Goal: Transaction & Acquisition: Purchase product/service

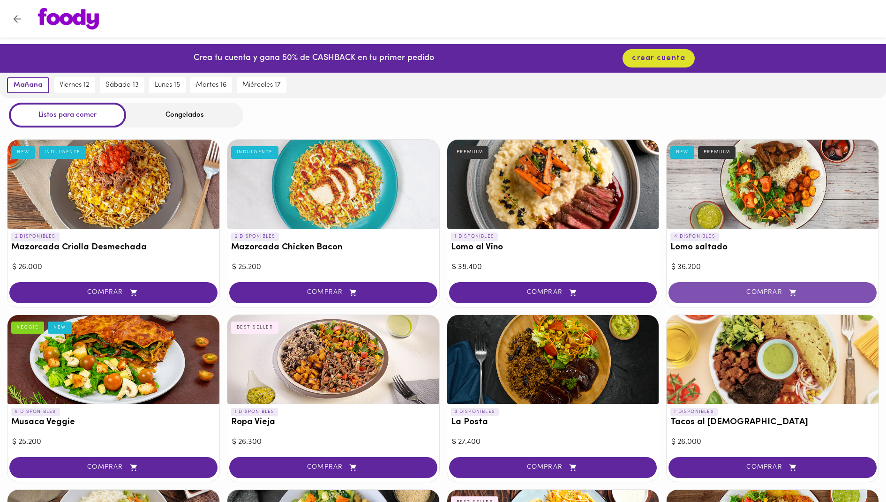
click at [705, 297] on button "COMPRAR" at bounding box center [773, 292] width 208 height 21
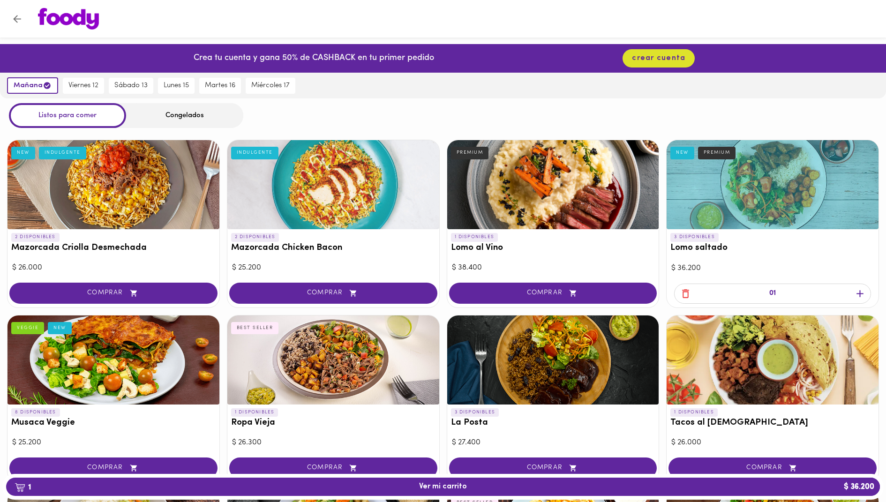
click at [168, 115] on div "Congelados" at bounding box center [184, 115] width 117 height 25
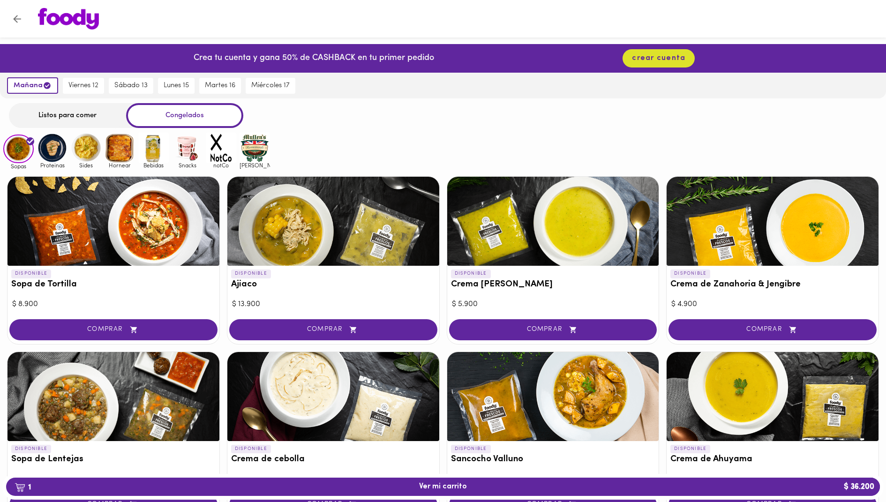
click at [59, 150] on img at bounding box center [52, 148] width 30 height 30
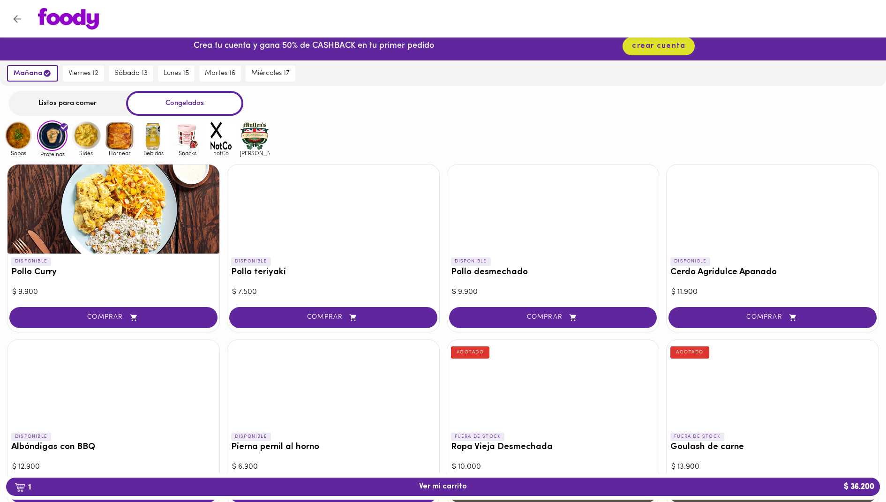
scroll to position [3, 0]
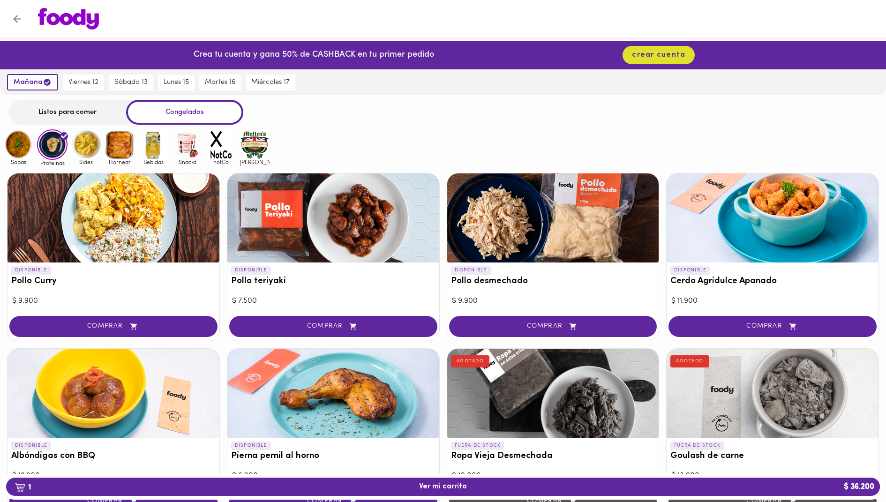
click at [182, 143] on img at bounding box center [187, 144] width 30 height 30
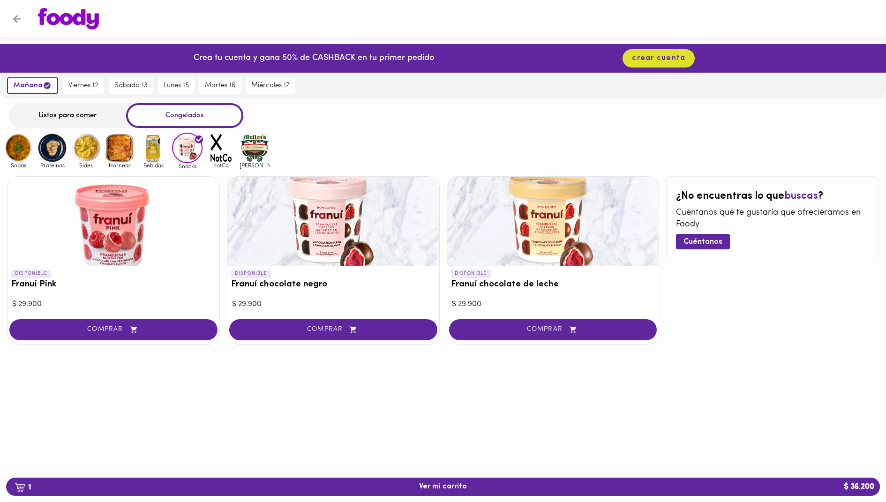
click at [248, 153] on img at bounding box center [255, 148] width 30 height 30
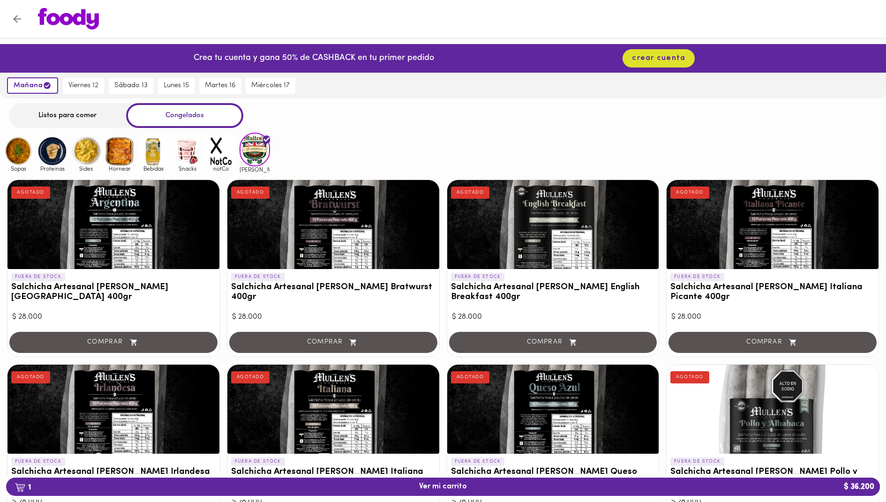
click at [87, 150] on img at bounding box center [86, 151] width 30 height 30
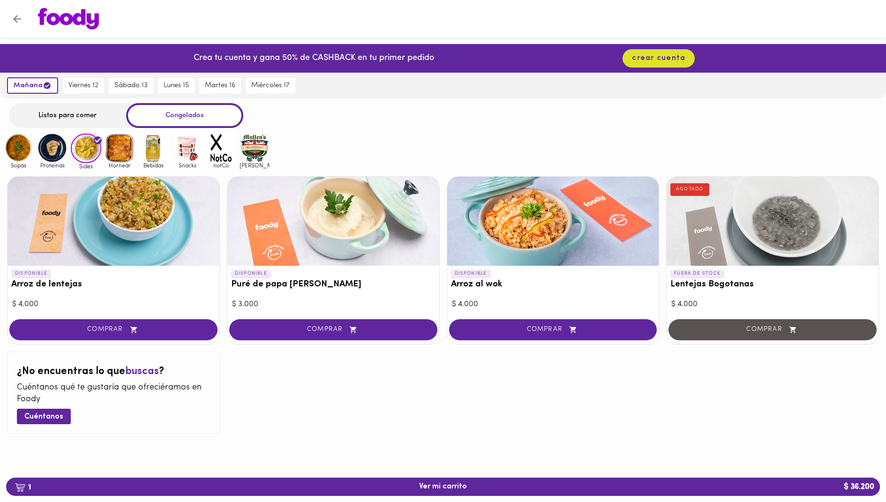
click at [217, 148] on img at bounding box center [221, 148] width 30 height 30
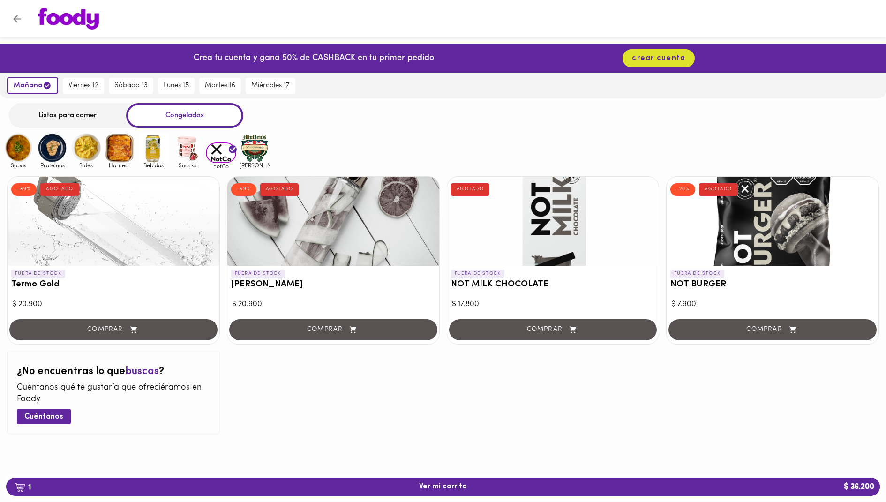
click at [185, 145] on img at bounding box center [187, 148] width 30 height 30
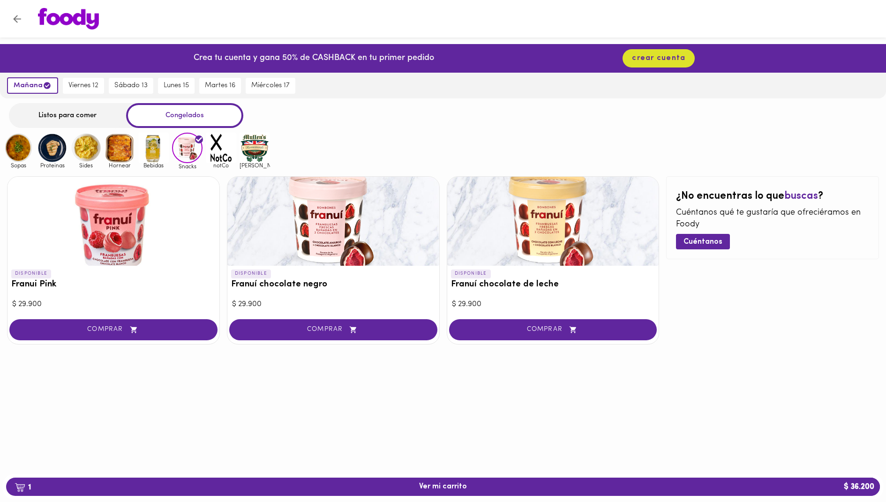
click at [157, 150] on img at bounding box center [153, 148] width 30 height 30
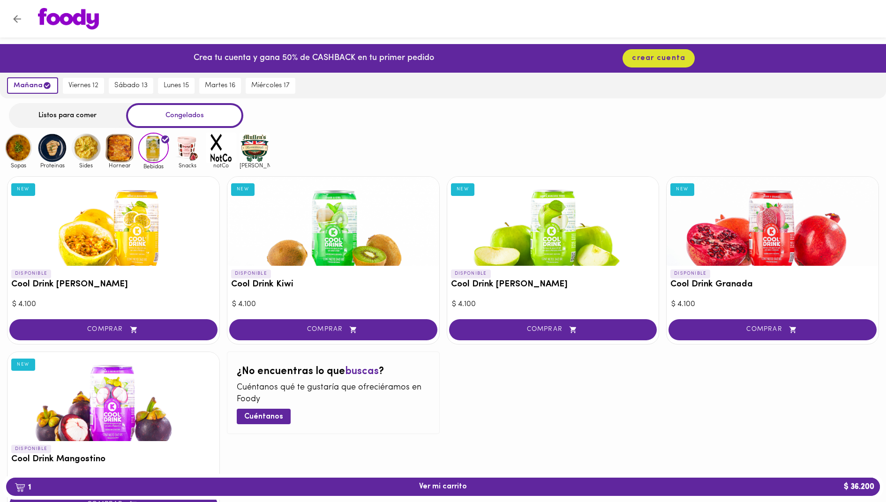
click at [123, 152] on img at bounding box center [120, 148] width 30 height 30
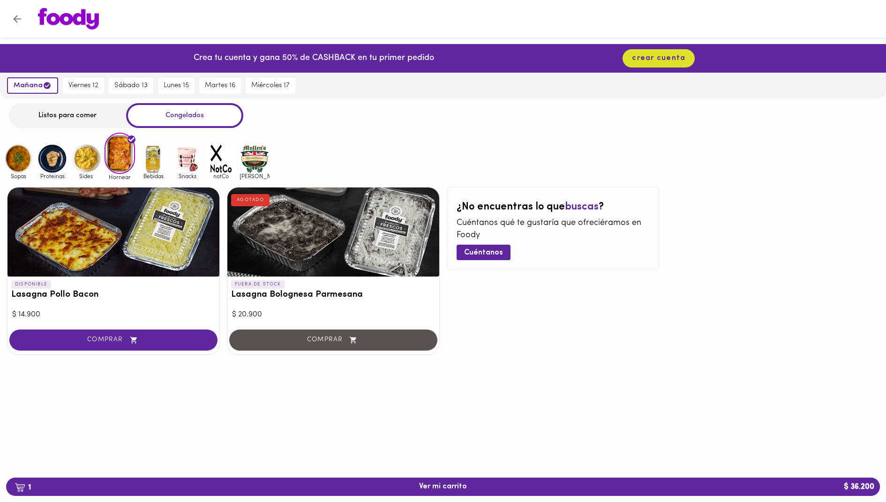
click at [178, 158] on img at bounding box center [187, 158] width 30 height 30
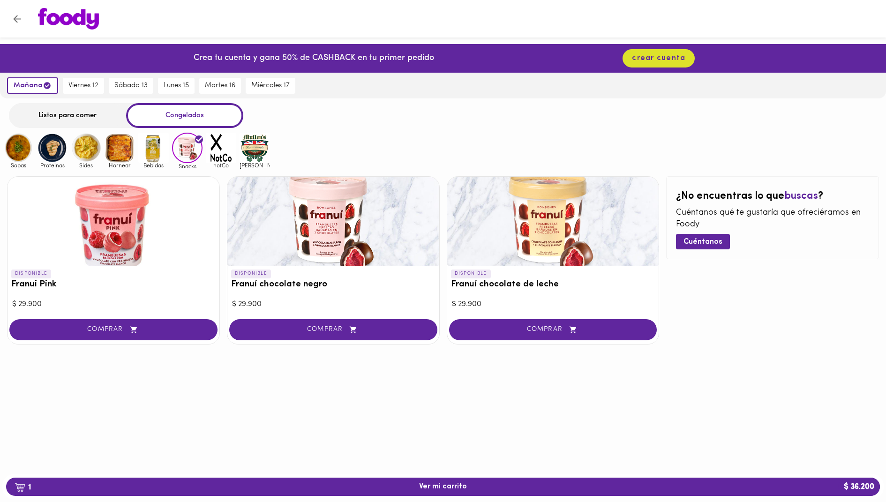
click at [55, 143] on img at bounding box center [52, 148] width 30 height 30
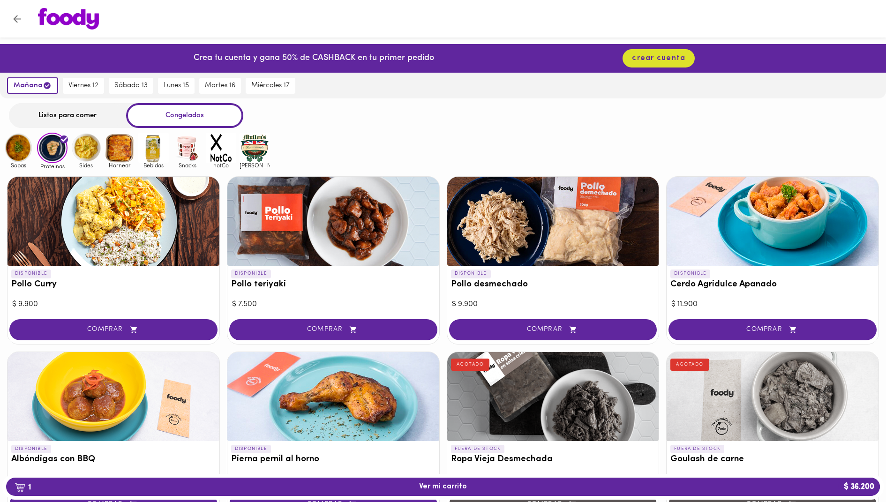
click at [181, 151] on img at bounding box center [187, 148] width 30 height 30
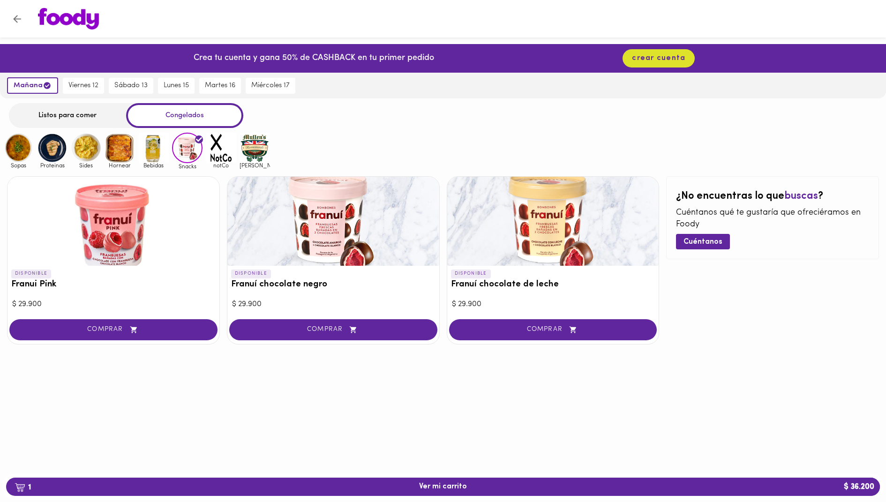
click at [108, 152] on img at bounding box center [120, 148] width 30 height 30
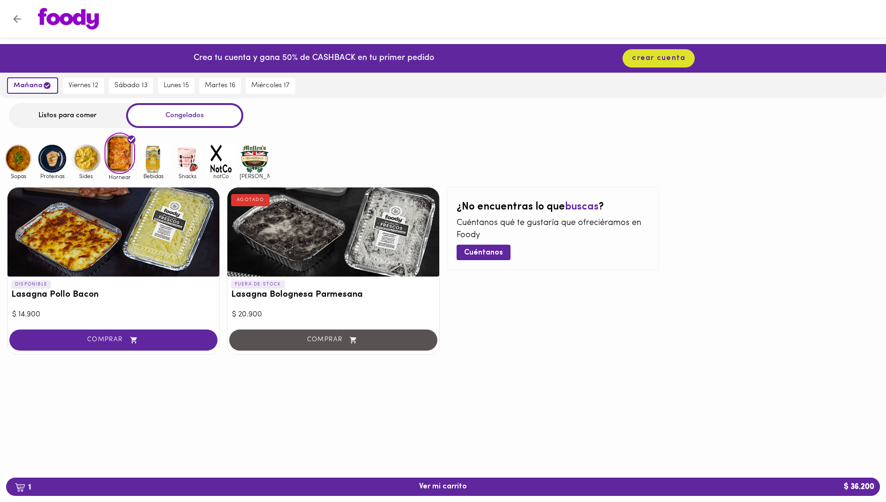
click at [188, 161] on img at bounding box center [187, 158] width 30 height 30
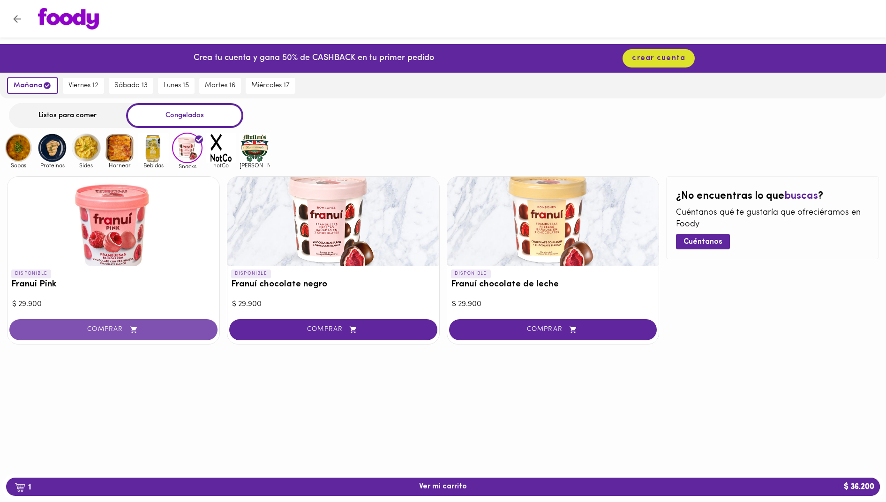
click at [137, 332] on icon "button" at bounding box center [134, 330] width 12 height 8
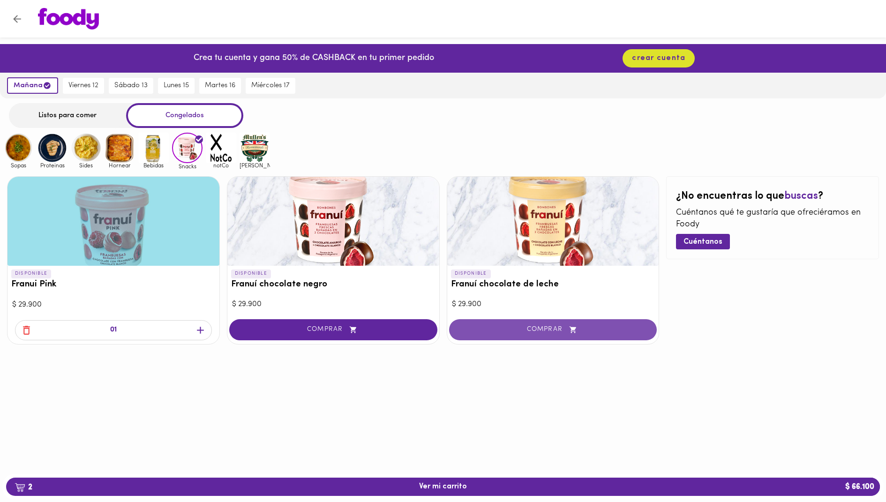
click at [494, 331] on span "COMPRAR" at bounding box center [553, 330] width 185 height 8
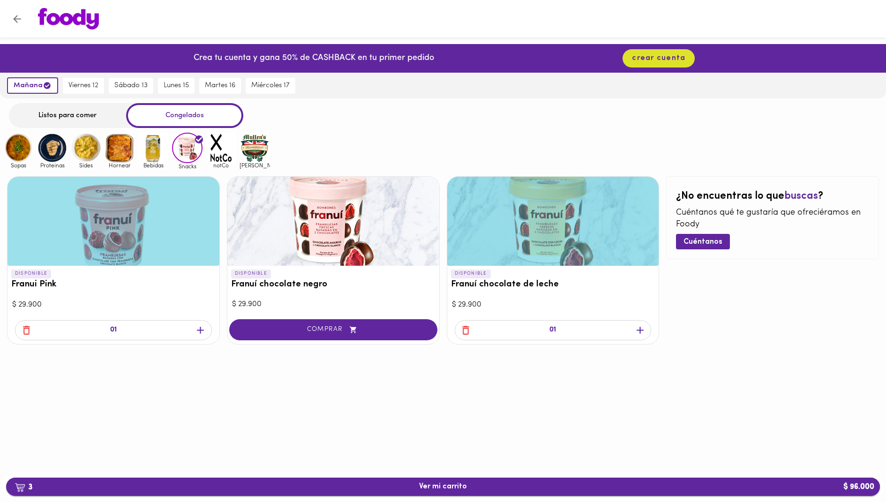
click at [541, 483] on span "3 Ver mi carrito $ 96.000" at bounding box center [443, 486] width 859 height 9
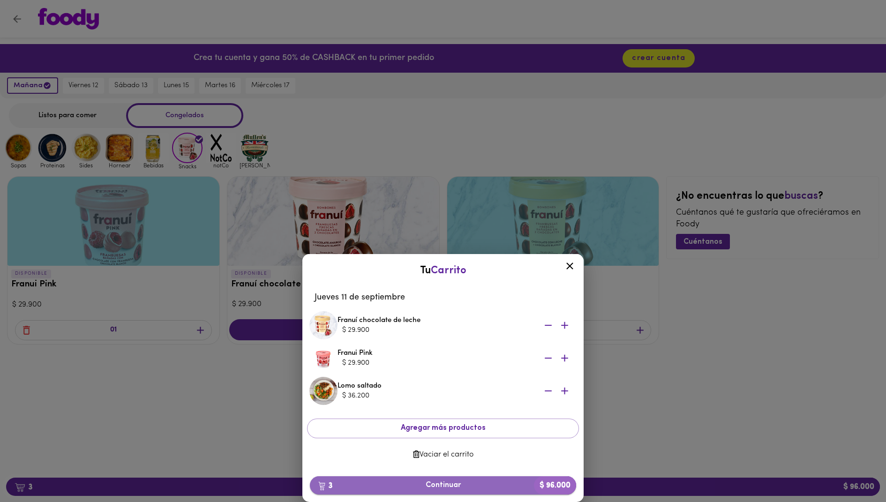
click at [505, 485] on span "3 Continuar $ 96.000" at bounding box center [442, 485] width 251 height 9
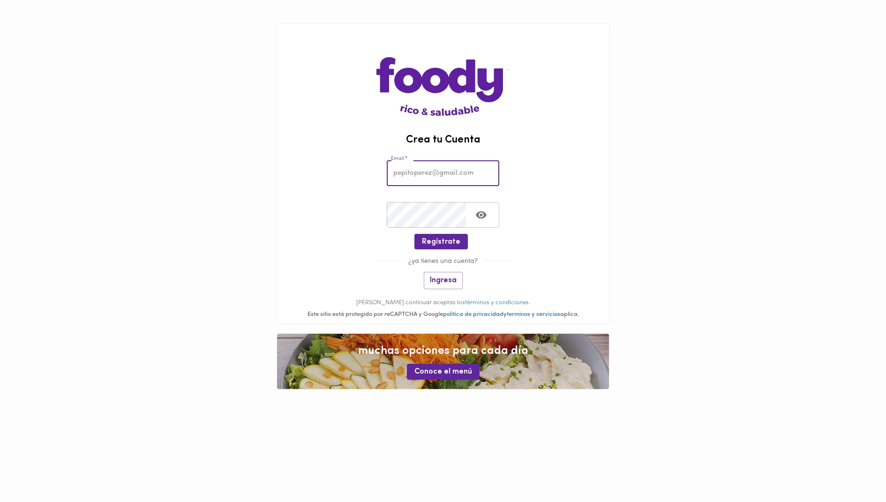
click at [415, 178] on input "email" at bounding box center [443, 173] width 113 height 26
type input "s"
type input "[PERSON_NAME][EMAIL_ADDRESS][PERSON_NAME][DOMAIN_NAME]"
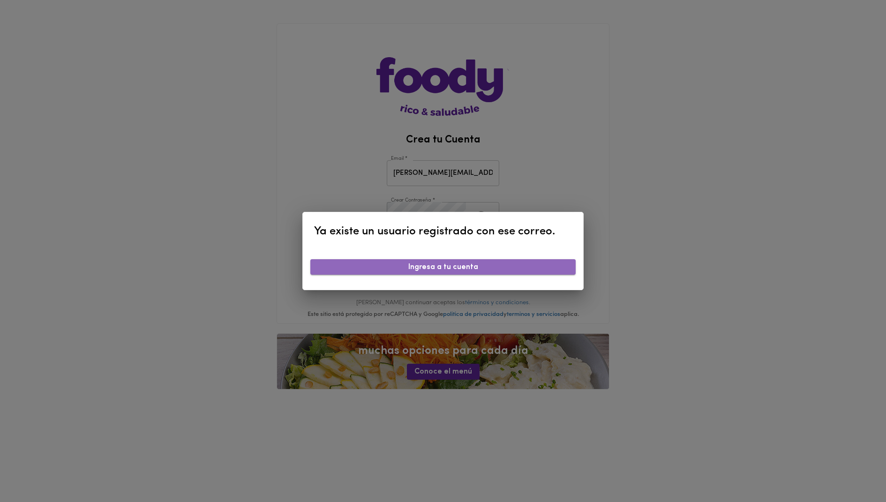
click at [512, 266] on span "Ingresa a tu cuenta" at bounding box center [443, 267] width 250 height 9
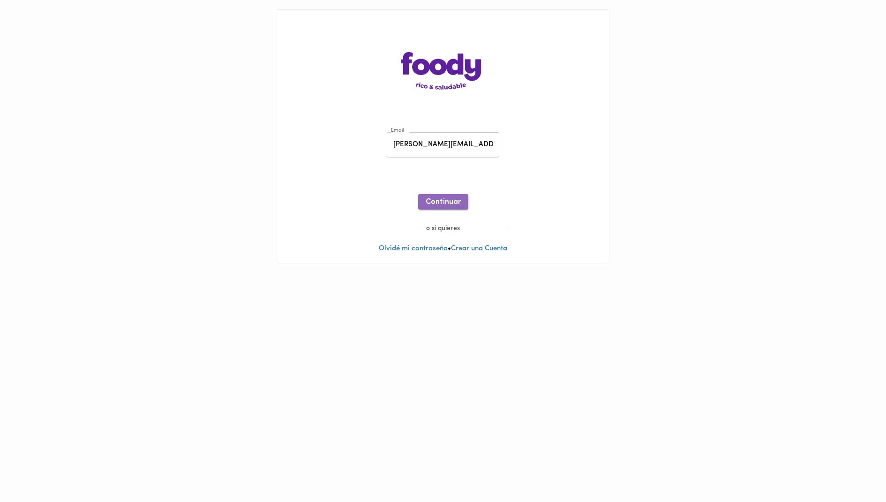
click at [451, 199] on span "Continuar" at bounding box center [443, 202] width 35 height 9
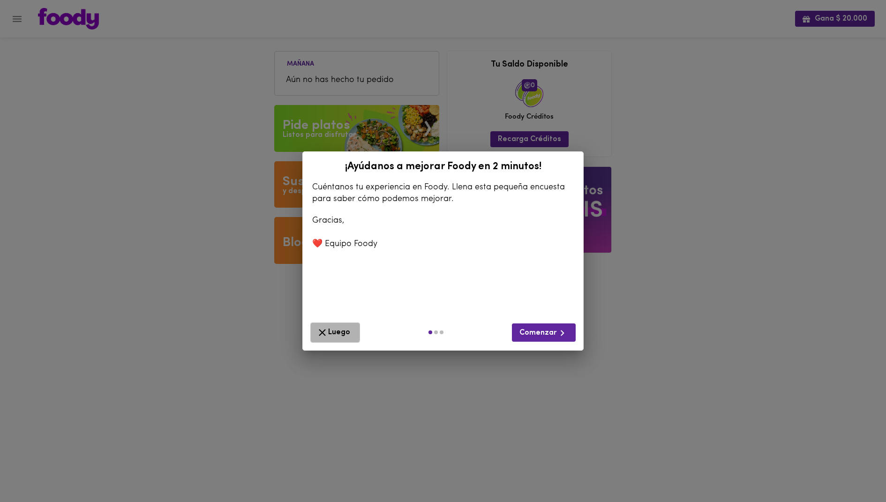
click at [320, 332] on icon "button" at bounding box center [322, 333] width 12 height 12
click at [334, 332] on span "Luego" at bounding box center [335, 333] width 38 height 12
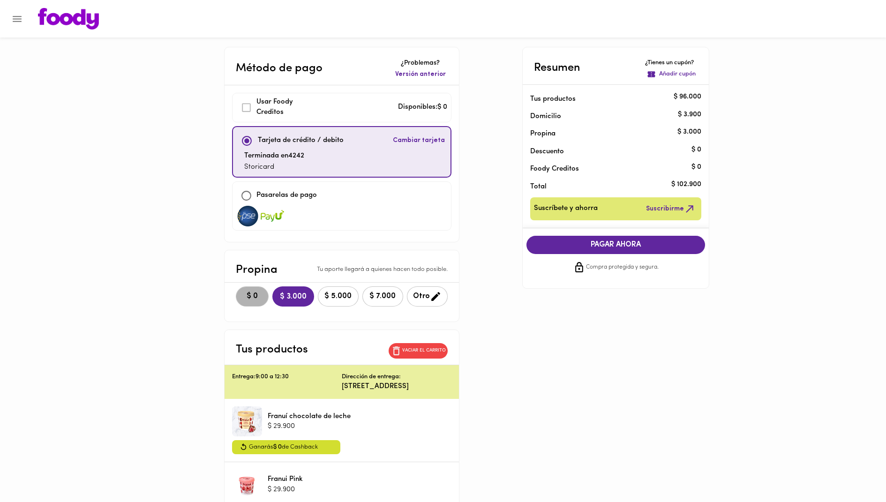
click at [242, 293] on span "$ 0" at bounding box center [252, 296] width 21 height 9
click at [19, 17] on icon "Menu" at bounding box center [17, 19] width 12 height 12
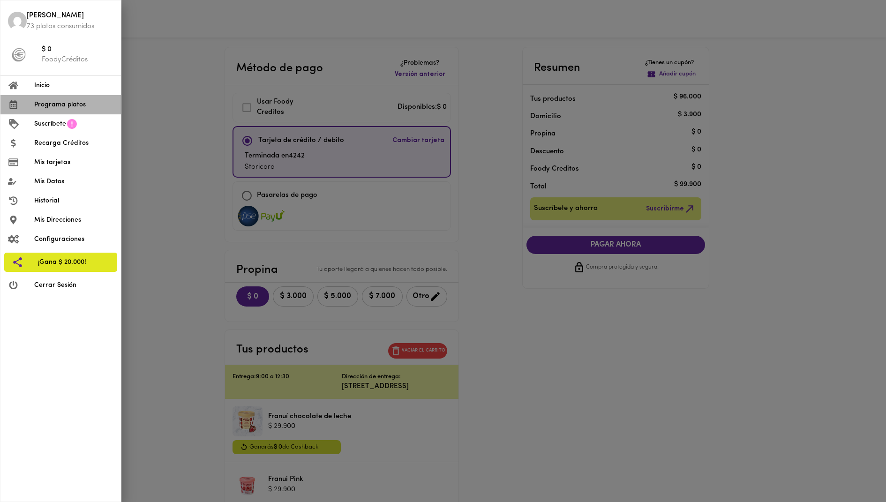
click at [66, 101] on span "Programa platos" at bounding box center [73, 105] width 79 height 10
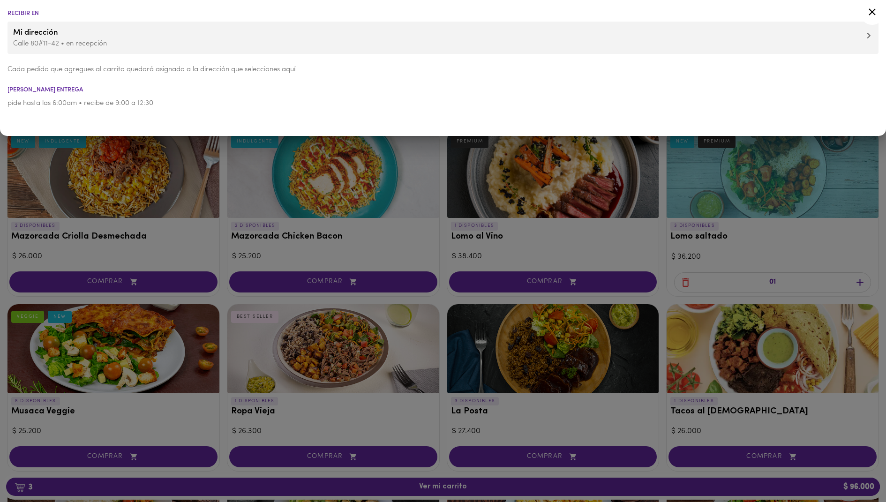
click at [878, 14] on icon at bounding box center [872, 12] width 12 height 12
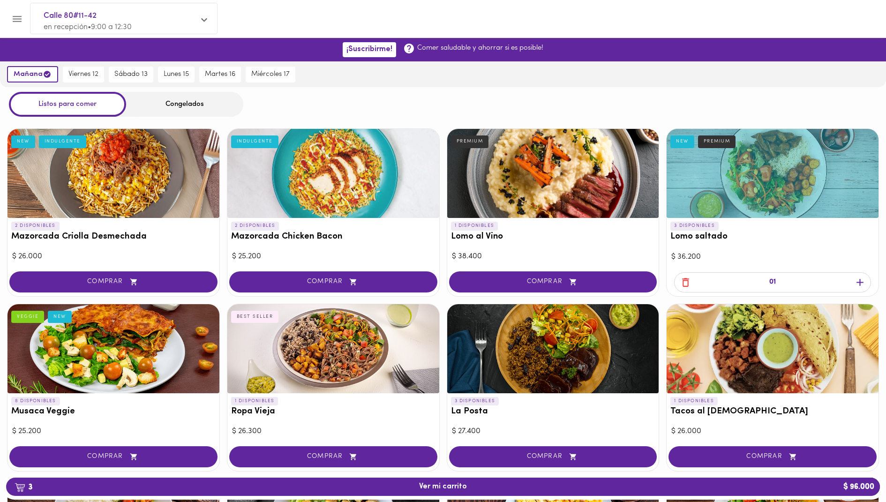
click at [167, 106] on div "Congelados" at bounding box center [184, 104] width 117 height 25
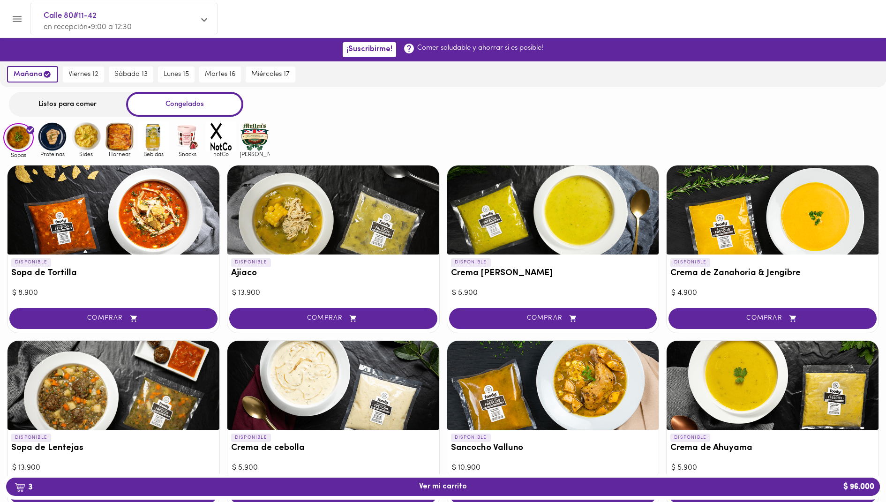
click at [55, 137] on img at bounding box center [52, 136] width 30 height 30
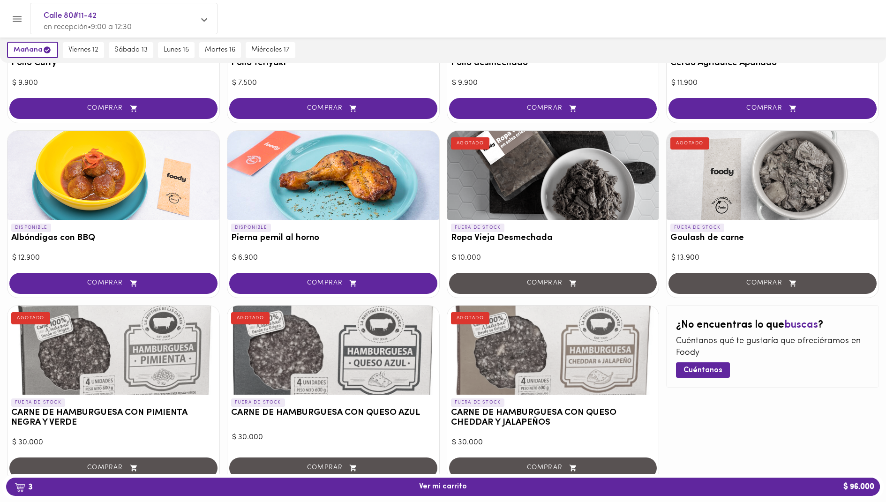
scroll to position [243, 0]
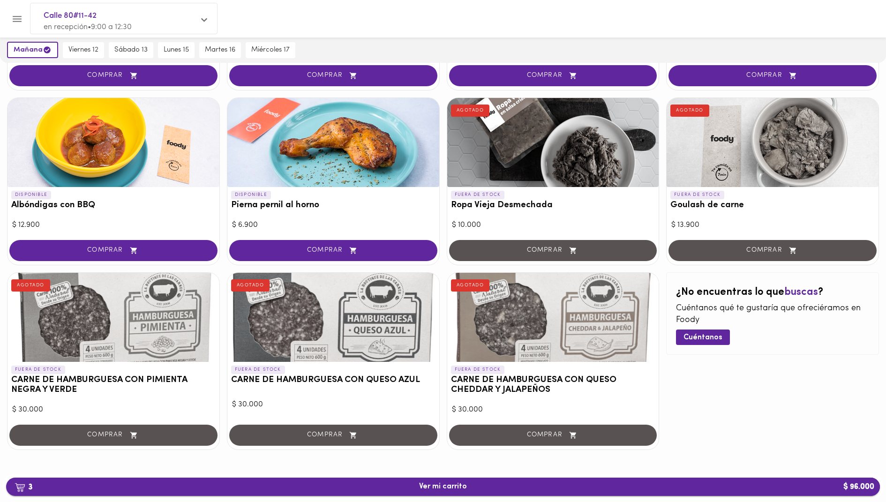
click at [326, 494] on button "3 Ver mi carrito $ 96.000" at bounding box center [443, 487] width 874 height 18
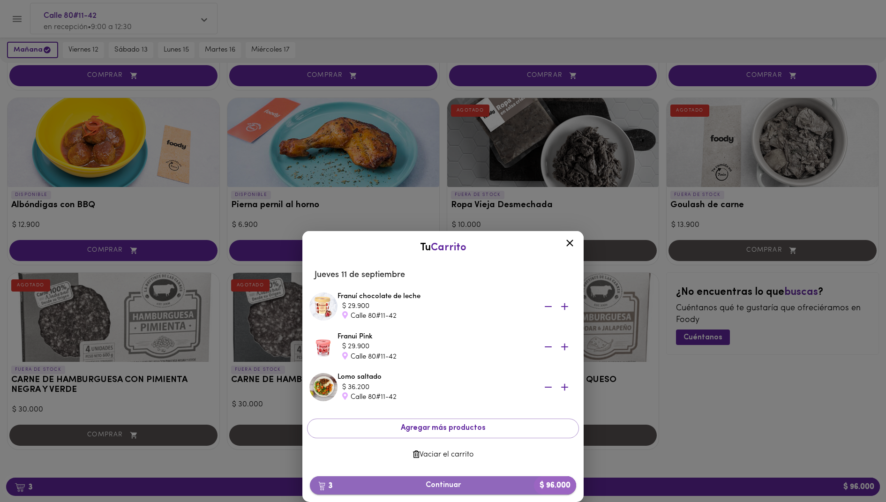
click at [476, 490] on button "3 Continuar $ 96.000" at bounding box center [443, 485] width 266 height 18
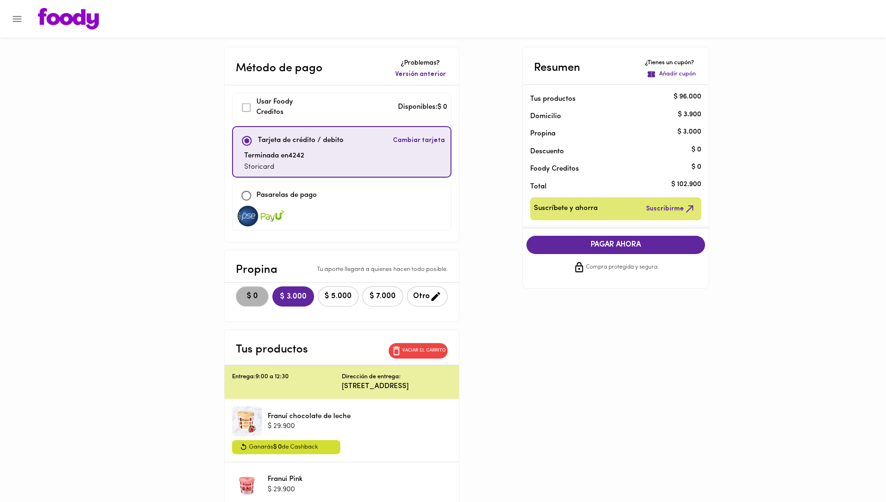
click at [236, 293] on button "$ 0" at bounding box center [252, 296] width 33 height 20
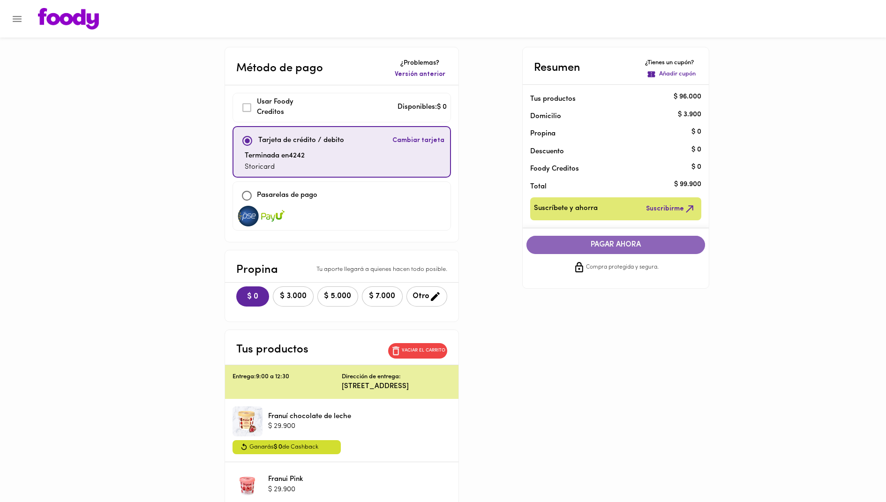
click at [573, 243] on span "PAGAR AHORA" at bounding box center [616, 245] width 160 height 9
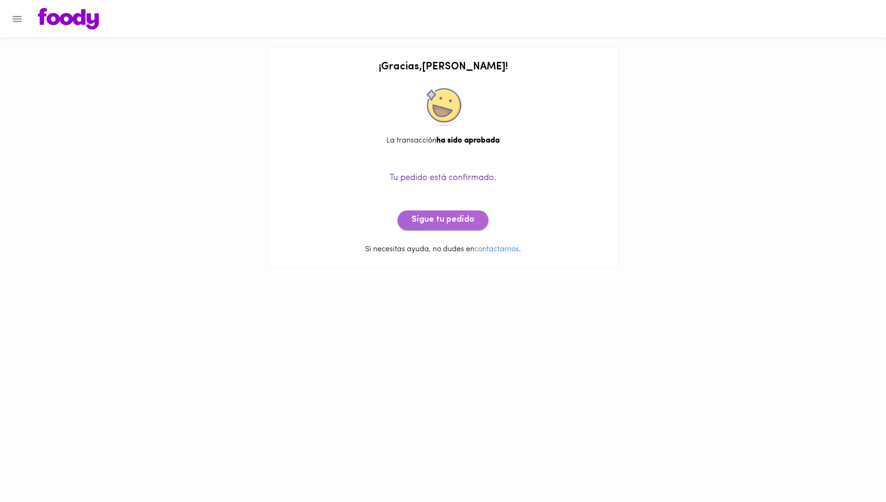
click at [462, 221] on span "Sigue tu pedido" at bounding box center [443, 220] width 63 height 10
